Goal: Information Seeking & Learning: Learn about a topic

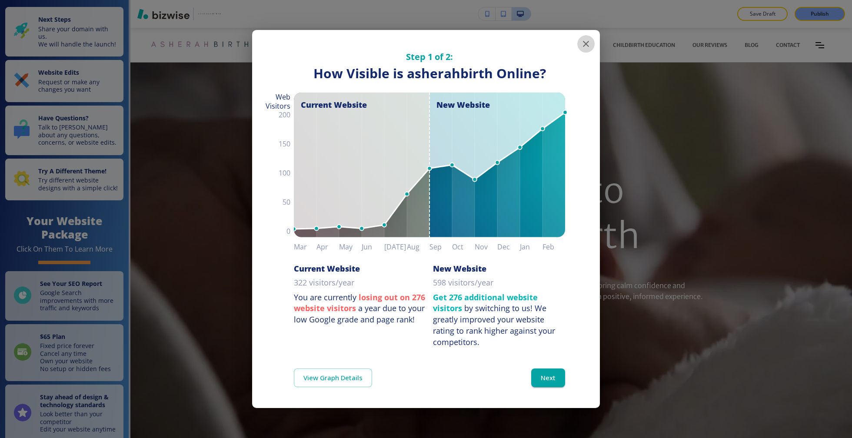
click at [582, 43] on icon "button" at bounding box center [586, 44] width 10 height 10
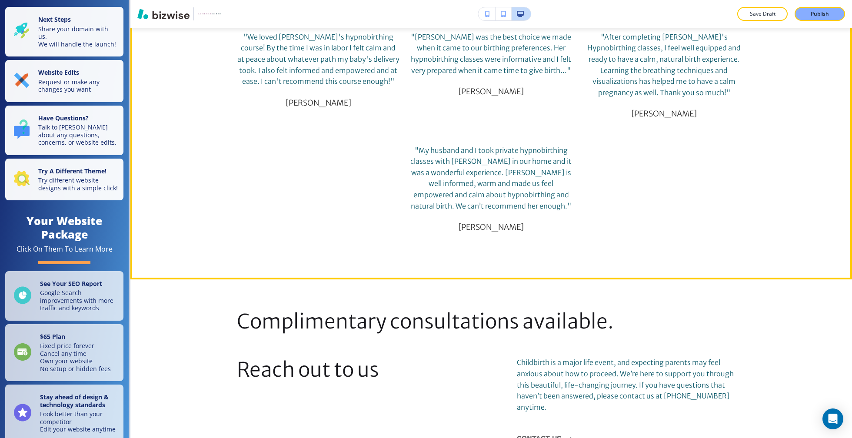
scroll to position [1024, 0]
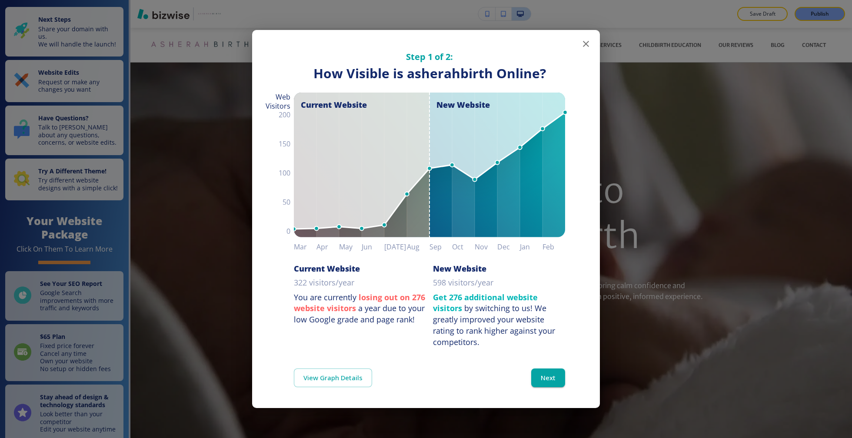
click at [584, 42] on icon "button" at bounding box center [586, 44] width 6 height 6
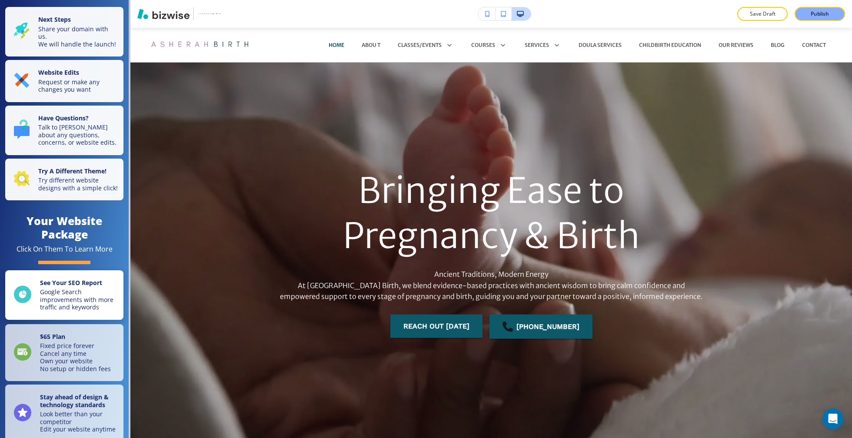
click at [70, 311] on p "Google Search improvements with more traffic and keywords" at bounding box center [79, 299] width 78 height 23
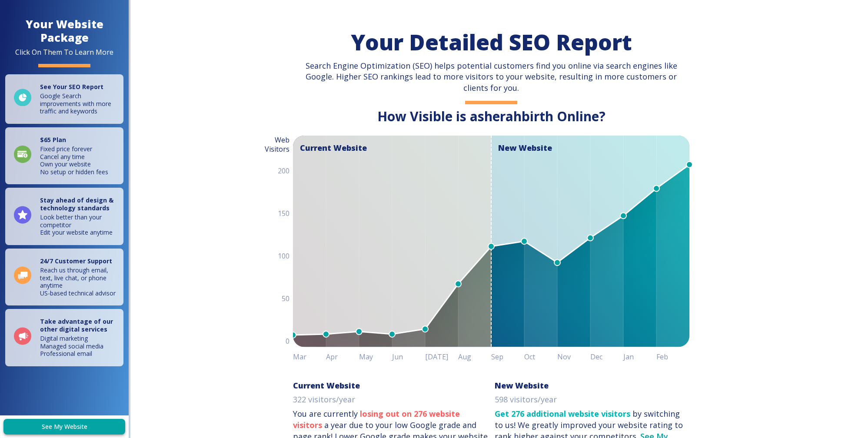
click at [81, 421] on link "See My Website" at bounding box center [64, 427] width 122 height 16
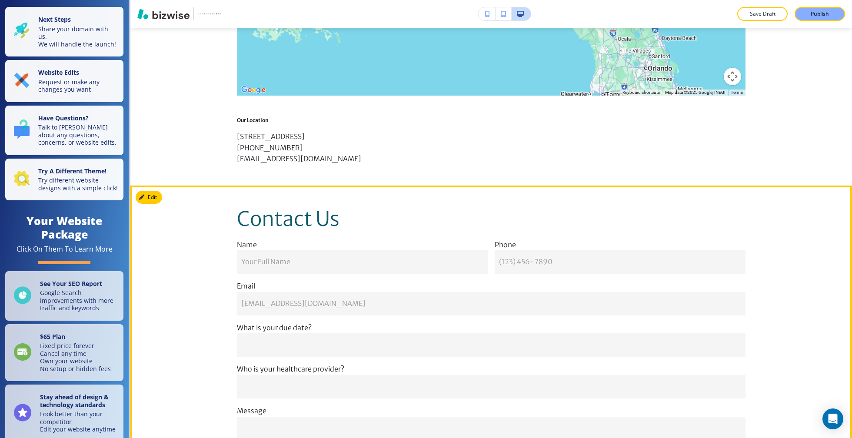
scroll to position [3476, 0]
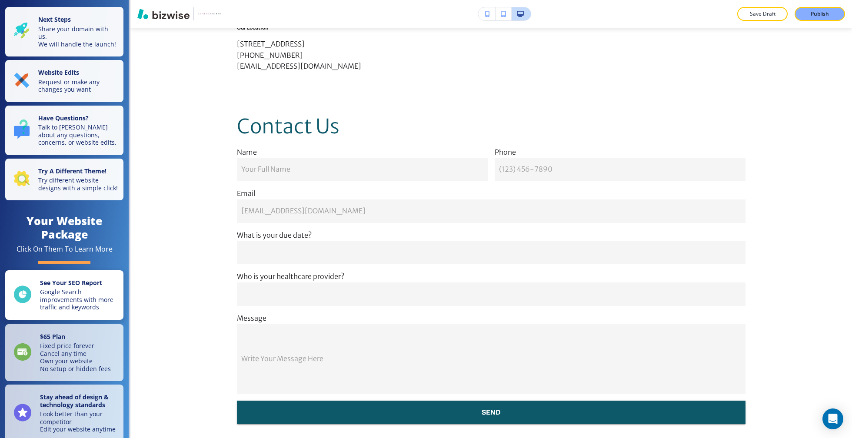
click at [64, 311] on p "Google Search improvements with more traffic and keywords" at bounding box center [79, 299] width 78 height 23
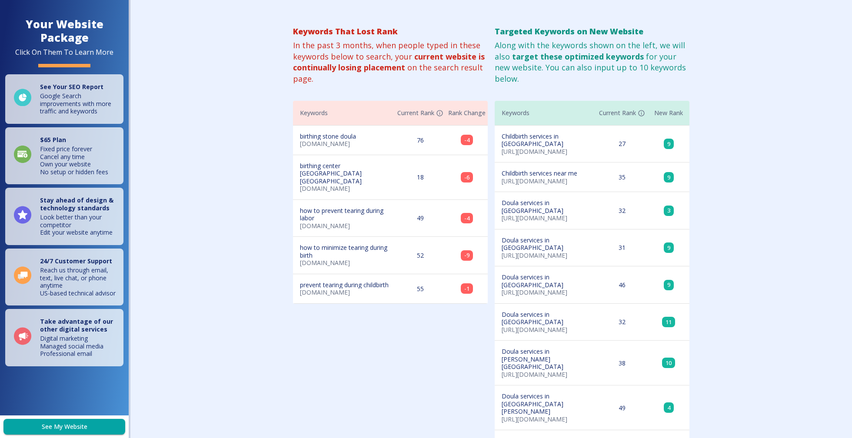
scroll to position [701, 0]
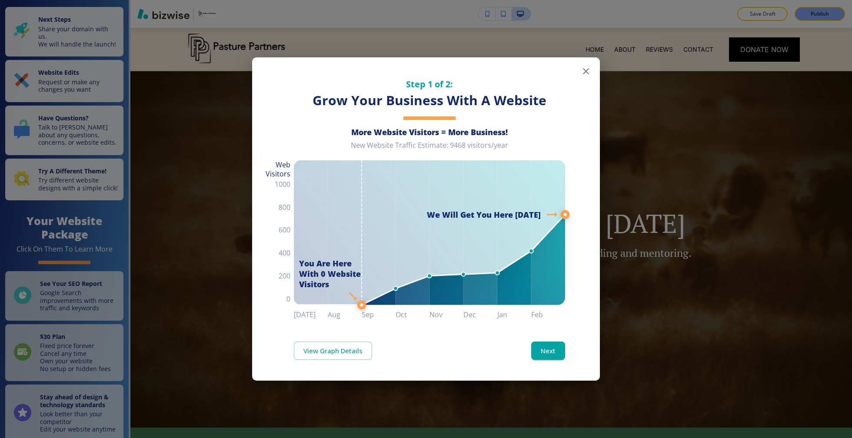
click at [580, 72] on button "button" at bounding box center [585, 71] width 17 height 17
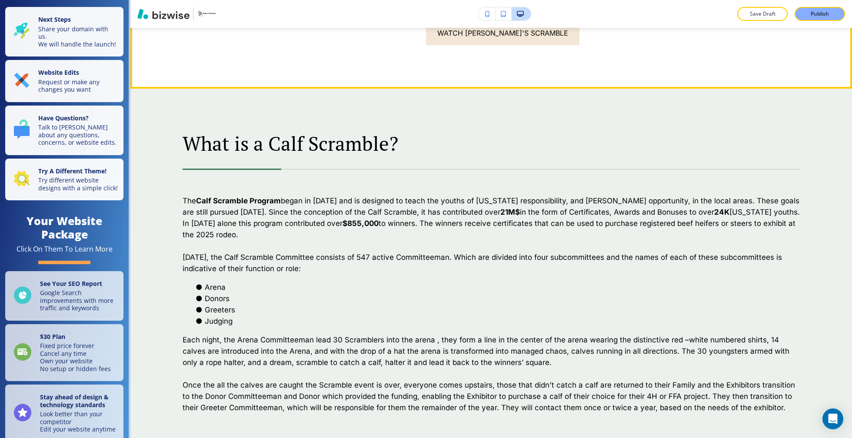
scroll to position [431, 0]
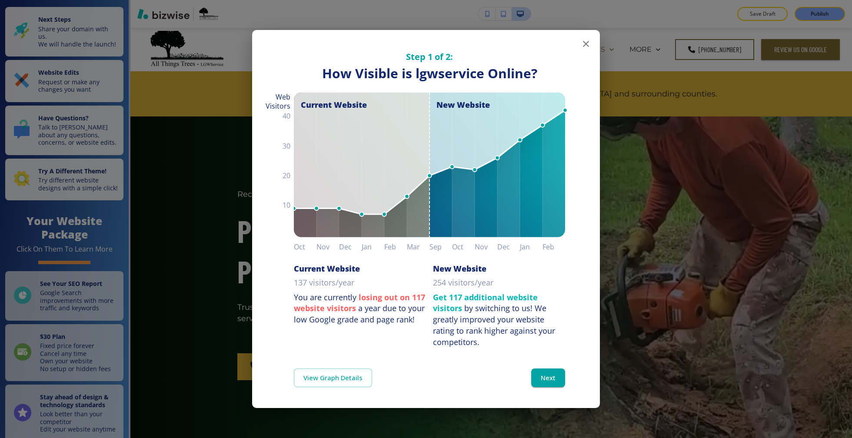
click at [587, 46] on icon "button" at bounding box center [586, 44] width 10 height 10
